Goal: Answer question/provide support: Share knowledge or assist other users

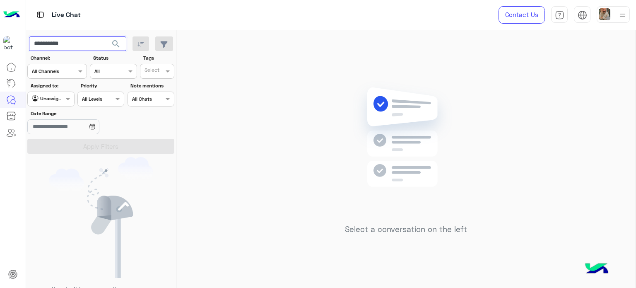
click at [80, 46] on input "**********" at bounding box center [77, 43] width 97 height 15
click at [106, 36] on button "search" at bounding box center [116, 45] width 20 height 18
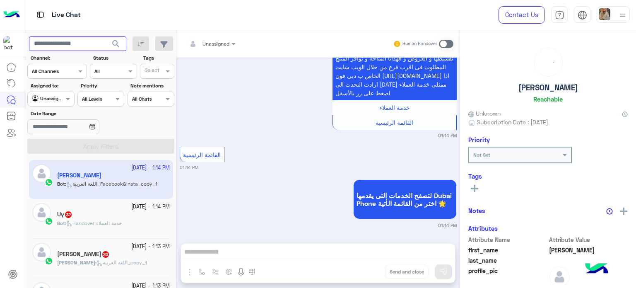
scroll to position [493, 0]
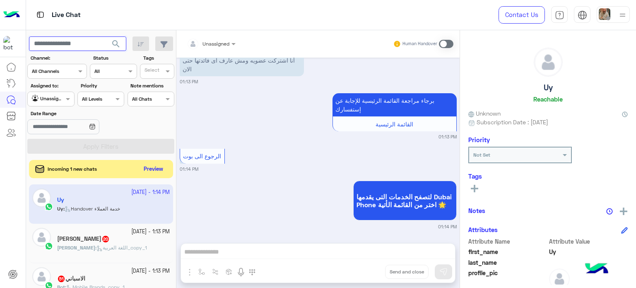
scroll to position [726, 0]
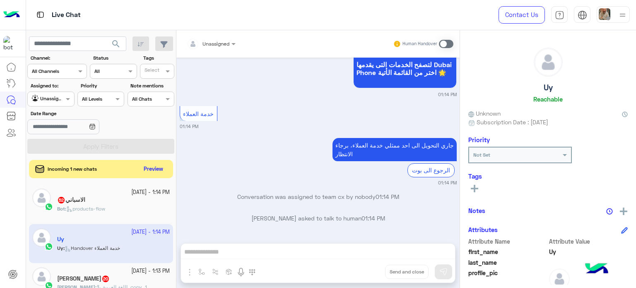
click at [353, 111] on div "خدمة العملاء 01:14 PM" at bounding box center [318, 117] width 277 height 26
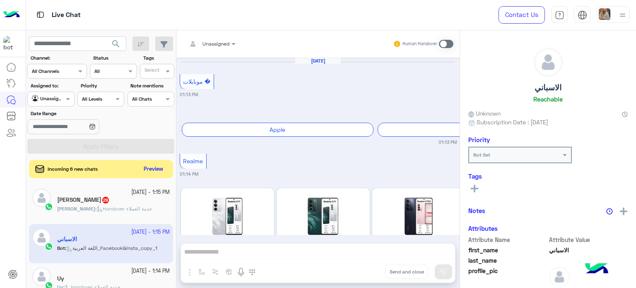
scroll to position [359, 0]
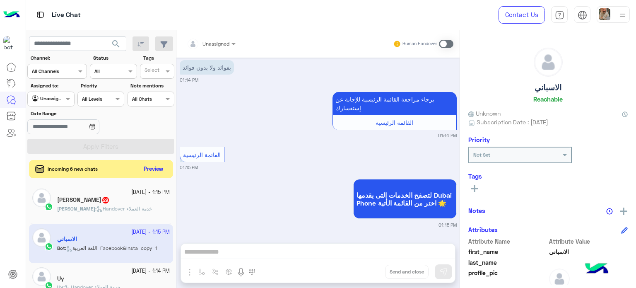
click at [51, 96] on div at bounding box center [51, 98] width 46 height 8
click at [58, 129] on b "Your Inbox" at bounding box center [54, 131] width 29 height 7
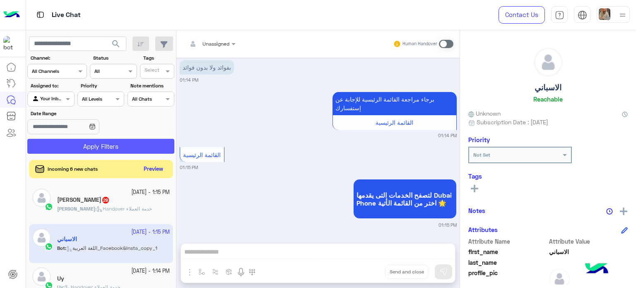
click at [89, 145] on button "Apply Filters" at bounding box center [100, 146] width 147 height 15
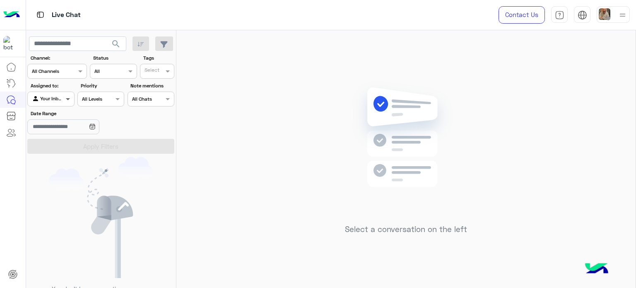
click at [65, 102] on span at bounding box center [69, 98] width 10 height 9
click at [61, 113] on b "Unassigned" at bounding box center [55, 115] width 31 height 7
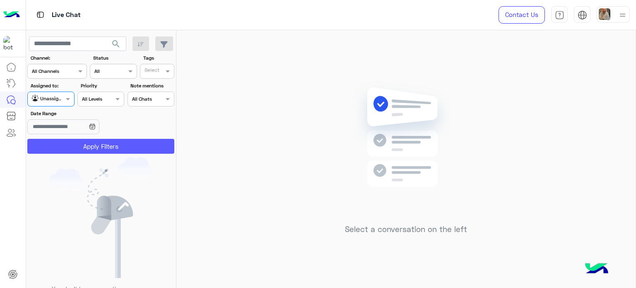
click at [75, 151] on button "Apply Filters" at bounding box center [100, 146] width 147 height 15
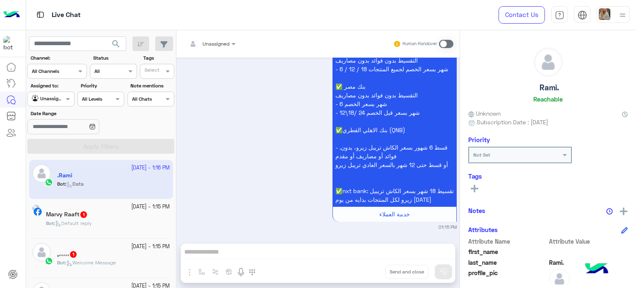
scroll to position [874, 0]
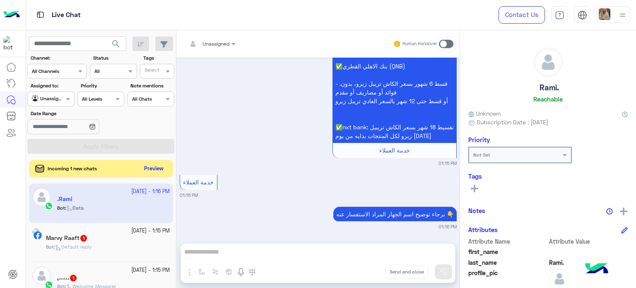
click at [144, 171] on button "Preview" at bounding box center [154, 168] width 26 height 11
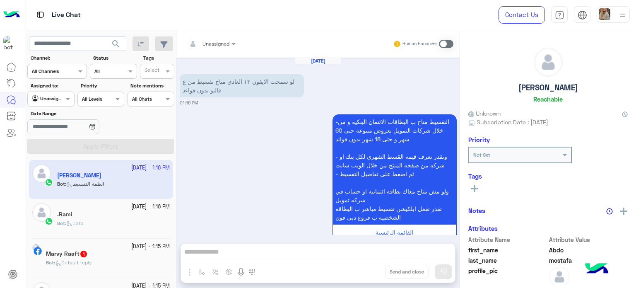
scroll to position [19, 0]
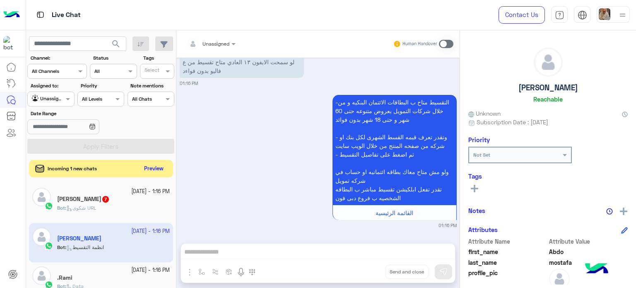
click at [154, 171] on button "Preview" at bounding box center [154, 168] width 26 height 11
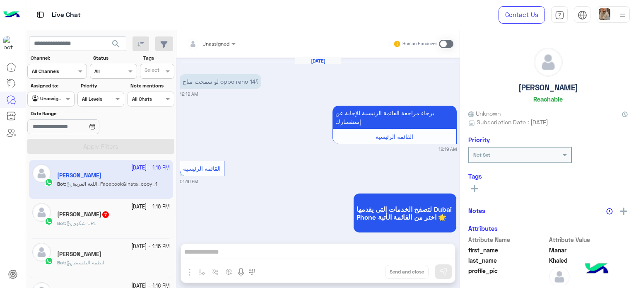
scroll to position [21, 0]
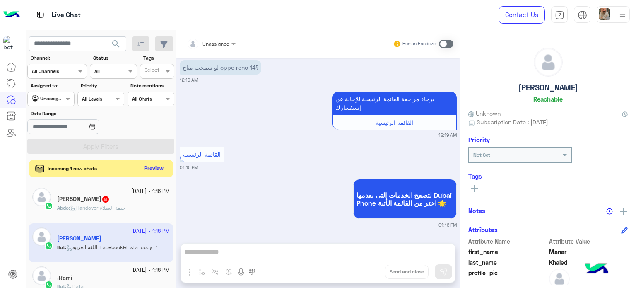
click at [154, 173] on button "Preview" at bounding box center [154, 168] width 26 height 11
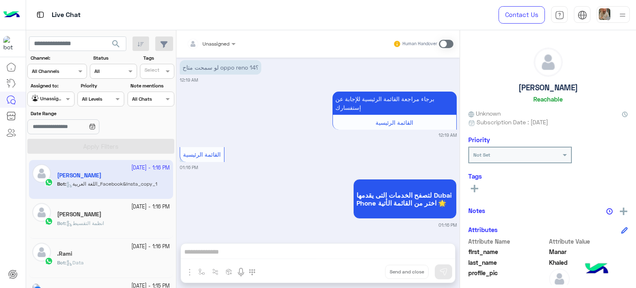
click at [108, 215] on div "[PERSON_NAME]" at bounding box center [113, 215] width 113 height 9
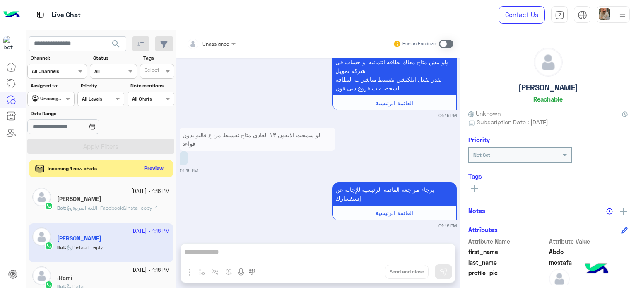
click at [159, 169] on button "Preview" at bounding box center [154, 168] width 26 height 11
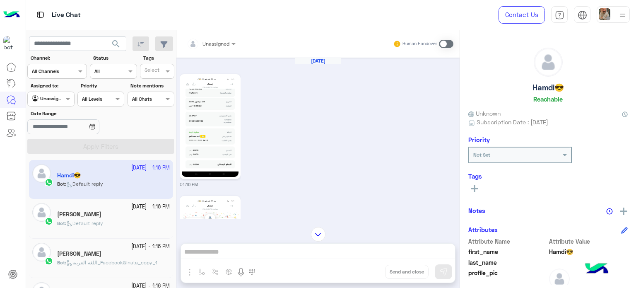
click at [218, 47] on div "Unassigned" at bounding box center [215, 43] width 27 height 7
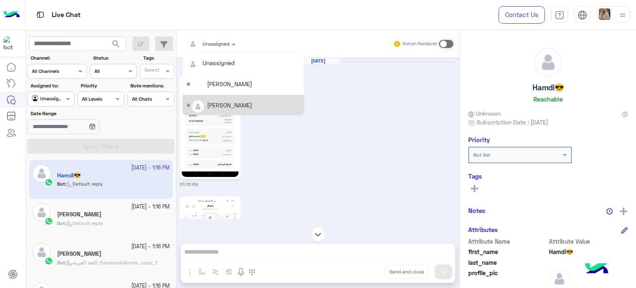
scroll to position [41, 0]
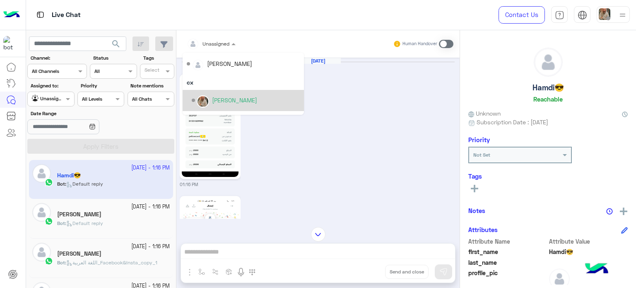
click at [219, 94] on div "[PERSON_NAME]" at bounding box center [246, 100] width 108 height 14
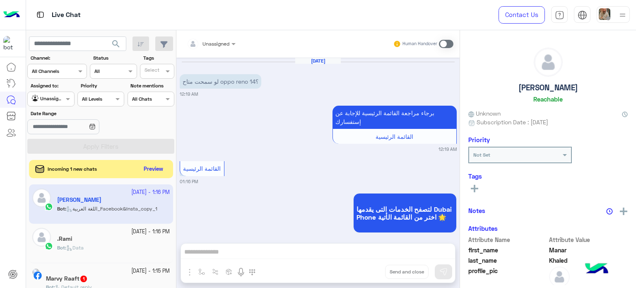
scroll to position [21, 0]
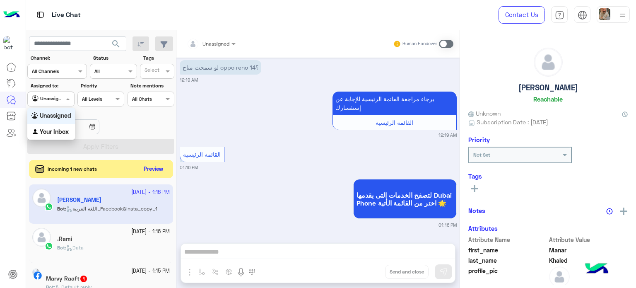
click at [52, 99] on div at bounding box center [51, 98] width 46 height 8
click at [53, 128] on b "Your Inbox" at bounding box center [54, 131] width 29 height 7
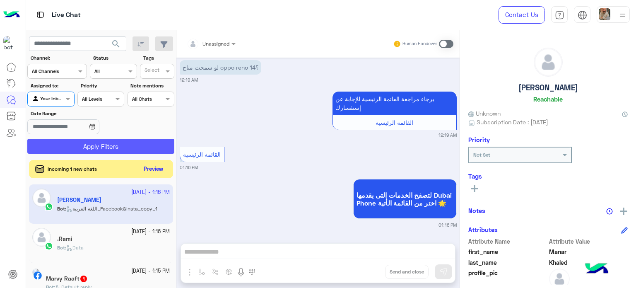
click at [69, 147] on button "Apply Filters" at bounding box center [100, 146] width 147 height 15
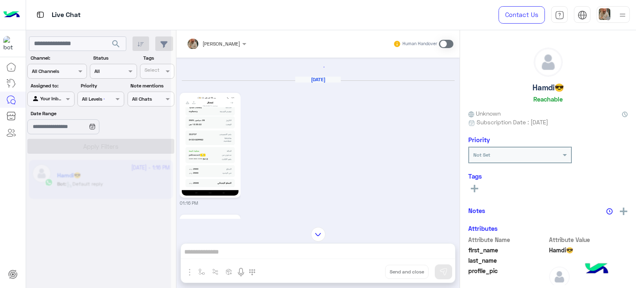
click at [202, 144] on img at bounding box center [210, 145] width 57 height 101
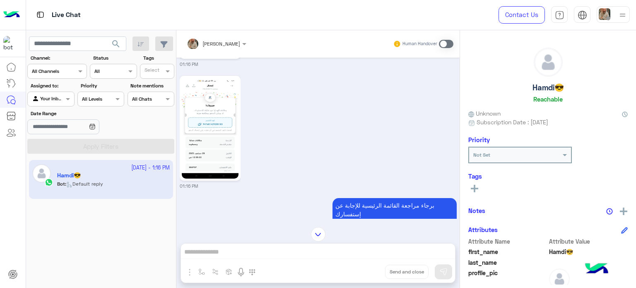
scroll to position [124, 0]
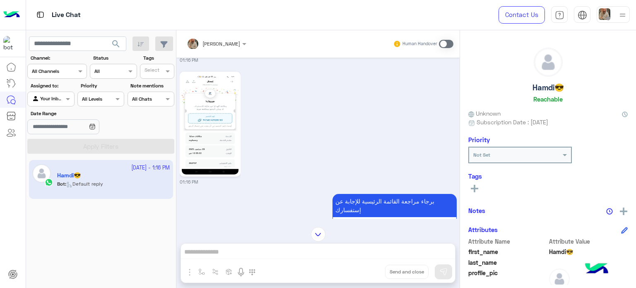
click at [209, 142] on img at bounding box center [210, 124] width 57 height 101
click at [443, 42] on span at bounding box center [446, 44] width 14 height 8
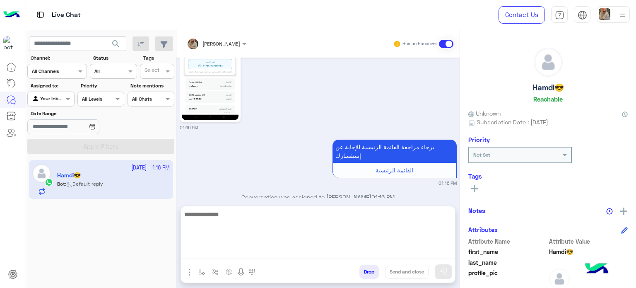
click at [288, 250] on textarea at bounding box center [318, 234] width 274 height 50
paste textarea "**********"
type textarea "**********"
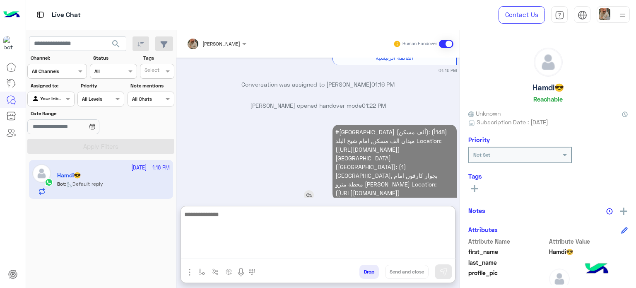
click at [306, 139] on div "#[GEOGRAPHIC_DATA] (ألف مسكن): (148أ) ميدان الف مسكن, امام شيخ البلد Location: …" at bounding box center [370, 162] width 171 height 75
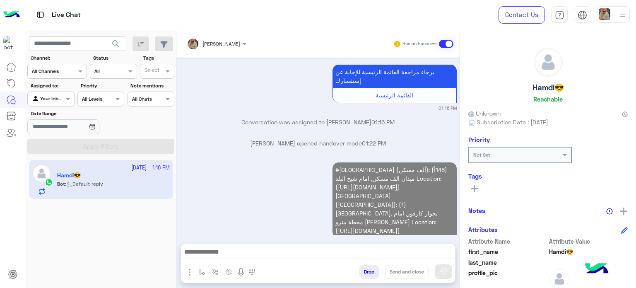
scroll to position [275, 0]
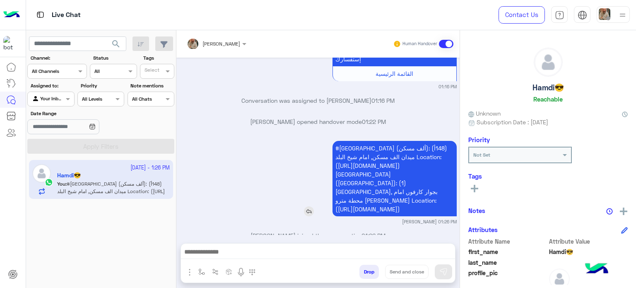
click at [304, 185] on div "#[GEOGRAPHIC_DATA] (ألف مسكن): (148أ) ميدان الف مسكن, امام شيخ البلد Location: …" at bounding box center [370, 178] width 171 height 75
click at [615, 9] on div at bounding box center [612, 14] width 33 height 17
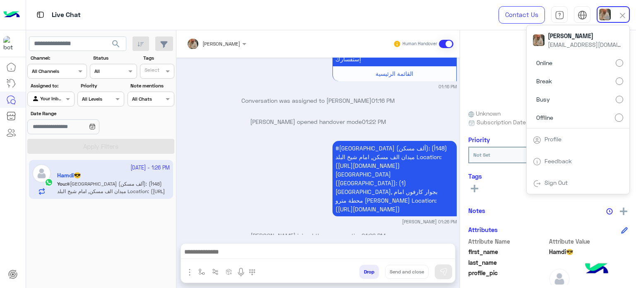
click at [613, 97] on label "Busy" at bounding box center [578, 99] width 90 height 15
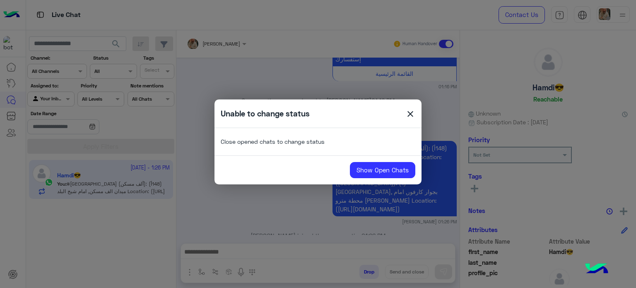
click at [410, 111] on span "close" at bounding box center [410, 115] width 10 height 12
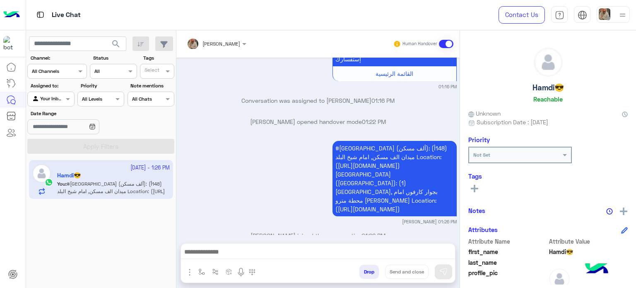
click at [351, 246] on div at bounding box center [318, 253] width 274 height 21
click at [351, 246] on textarea at bounding box center [318, 252] width 274 height 12
click at [276, 188] on div "#[GEOGRAPHIC_DATA] (ألف مسكن): (148أ) ميدان الف مسكن, امام شيخ البلد Location: …" at bounding box center [318, 182] width 277 height 86
click at [347, 184] on span "#[GEOGRAPHIC_DATA] (ألف مسكن): (148أ) ميدان الف مسكن, امام شيخ البلد Location: …" at bounding box center [391, 178] width 112 height 68
click at [369, 269] on button "Drop" at bounding box center [368, 272] width 19 height 14
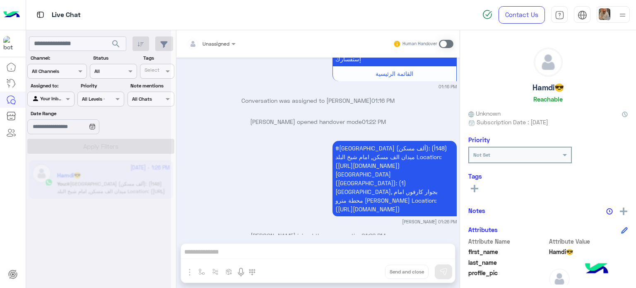
scroll to position [296, 0]
